Goal: Entertainment & Leisure: Consume media (video, audio)

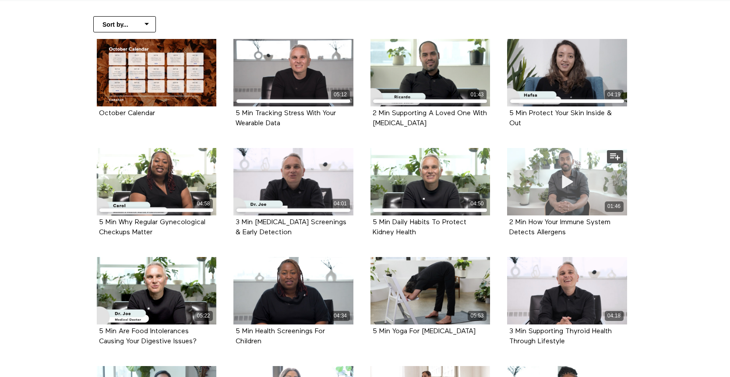
scroll to position [184, 0]
click at [550, 184] on div "01:46" at bounding box center [567, 180] width 120 height 67
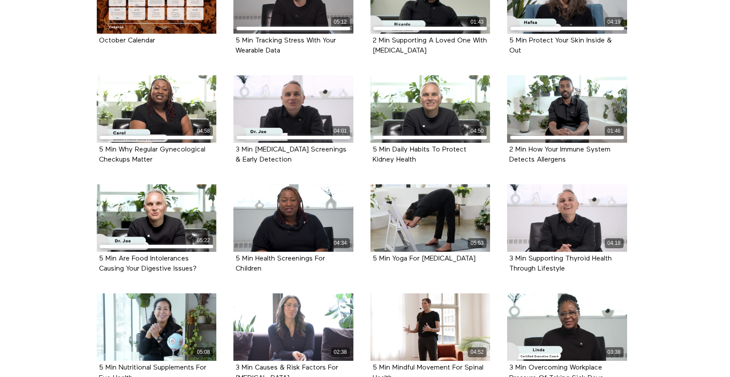
scroll to position [256, 0]
